Goal: Task Accomplishment & Management: Manage account settings

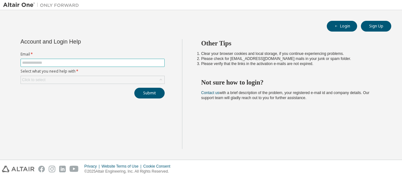
click at [86, 62] on input "text" at bounding box center [92, 62] width 141 height 5
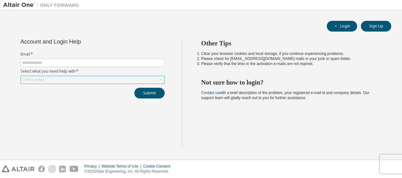
click at [75, 80] on div "Click to select" at bounding box center [93, 80] width 144 height 8
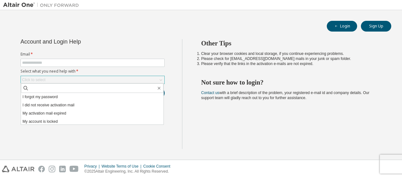
click at [75, 80] on div "Click to select" at bounding box center [93, 80] width 144 height 8
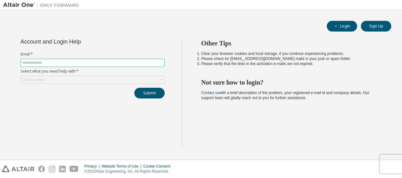
click at [61, 62] on input "text" at bounding box center [92, 62] width 141 height 5
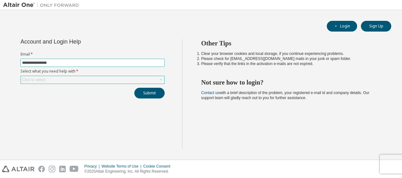
type input "**********"
click at [58, 81] on div "Click to select" at bounding box center [93, 80] width 144 height 8
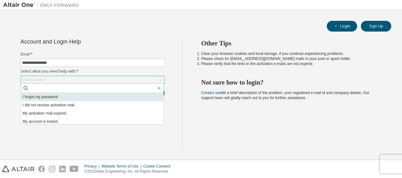
click at [52, 96] on li "I forgot my password" at bounding box center [92, 97] width 143 height 8
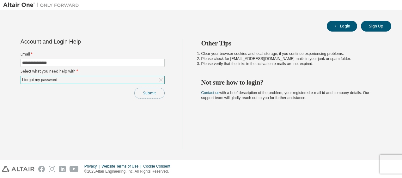
click at [156, 91] on button "Submit" at bounding box center [149, 93] width 30 height 11
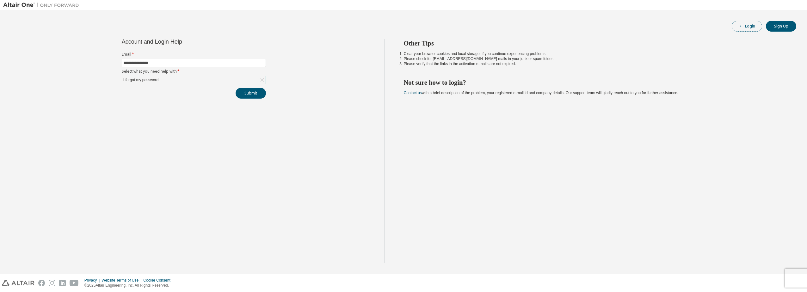
click at [402, 25] on button "Login" at bounding box center [747, 26] width 30 height 11
